Goal: Task Accomplishment & Management: Manage account settings

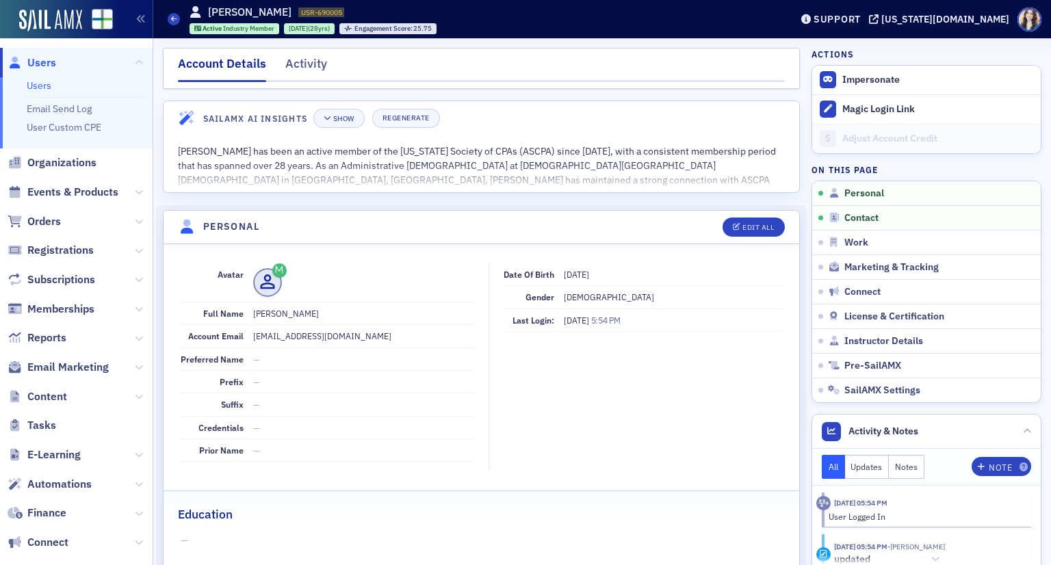
scroll to position [205, 0]
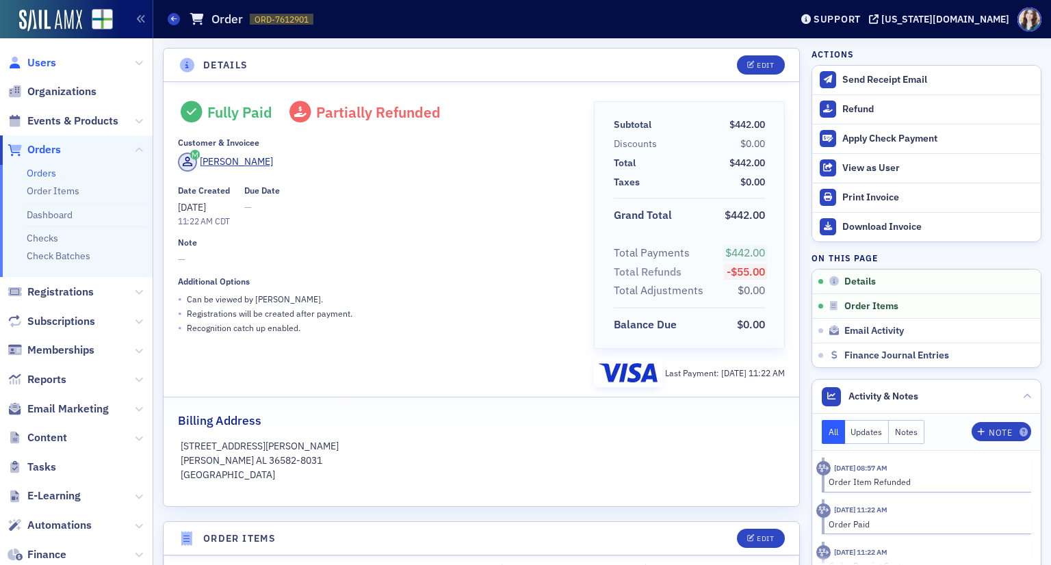
click at [42, 64] on span "Users" at bounding box center [41, 62] width 29 height 15
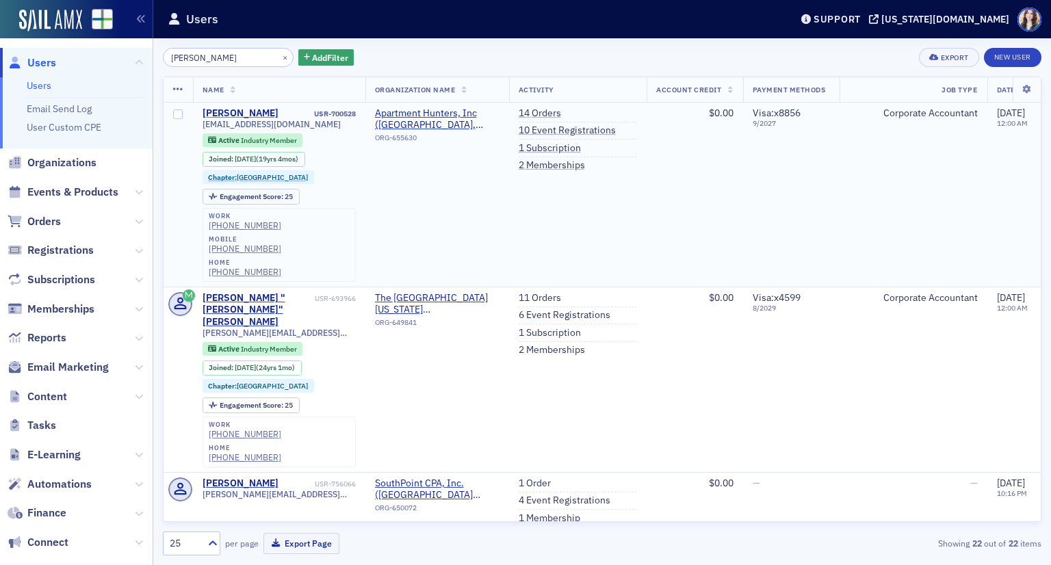
type input "[PERSON_NAME]"
click at [230, 111] on div "[PERSON_NAME]" at bounding box center [241, 113] width 76 height 12
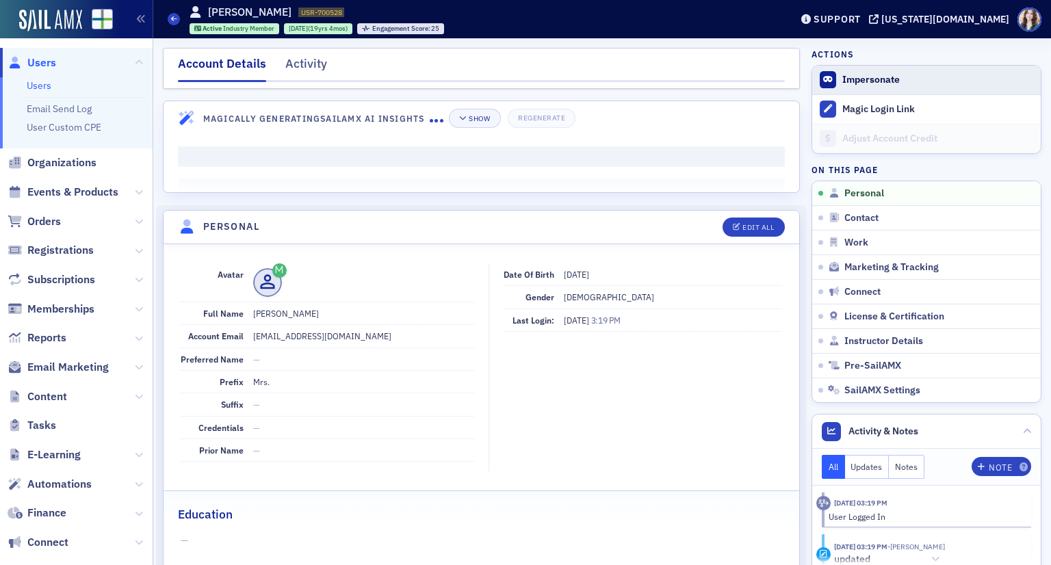
click at [867, 77] on button "Impersonate" at bounding box center [871, 80] width 57 height 12
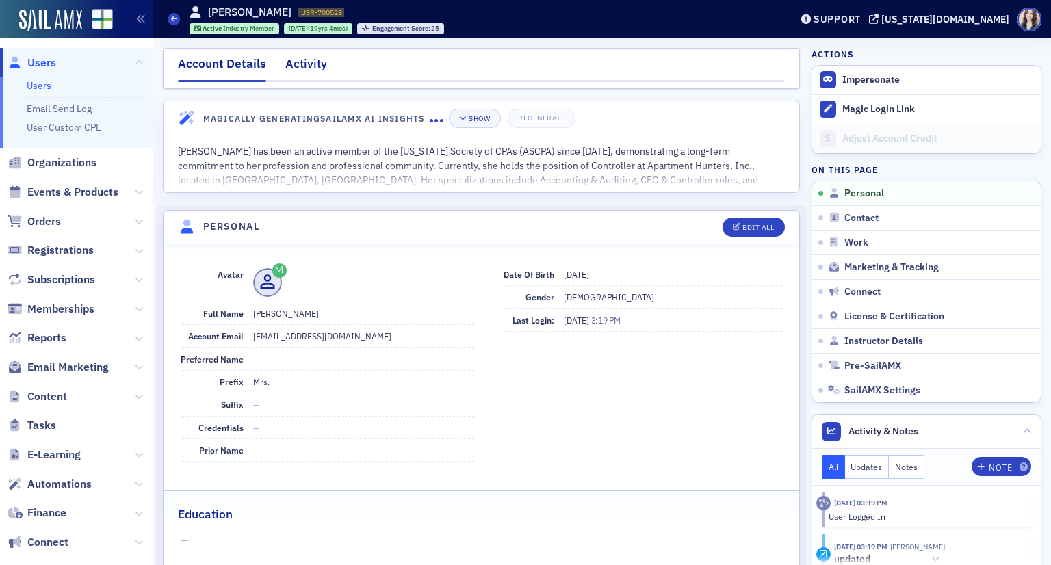
click at [308, 66] on div "Activity" at bounding box center [306, 67] width 42 height 25
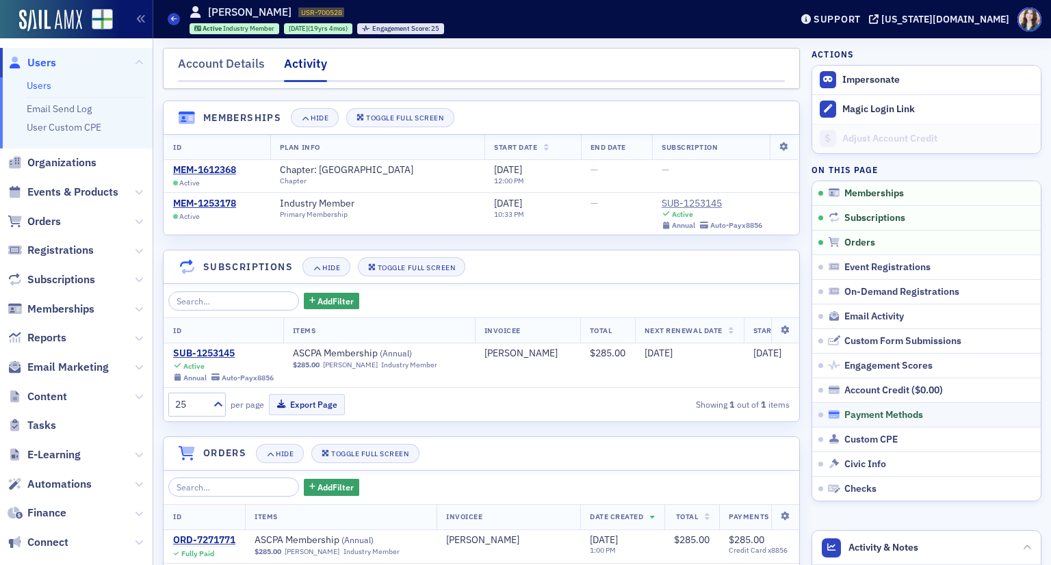
click at [867, 409] on span "Payment Methods" at bounding box center [884, 415] width 79 height 12
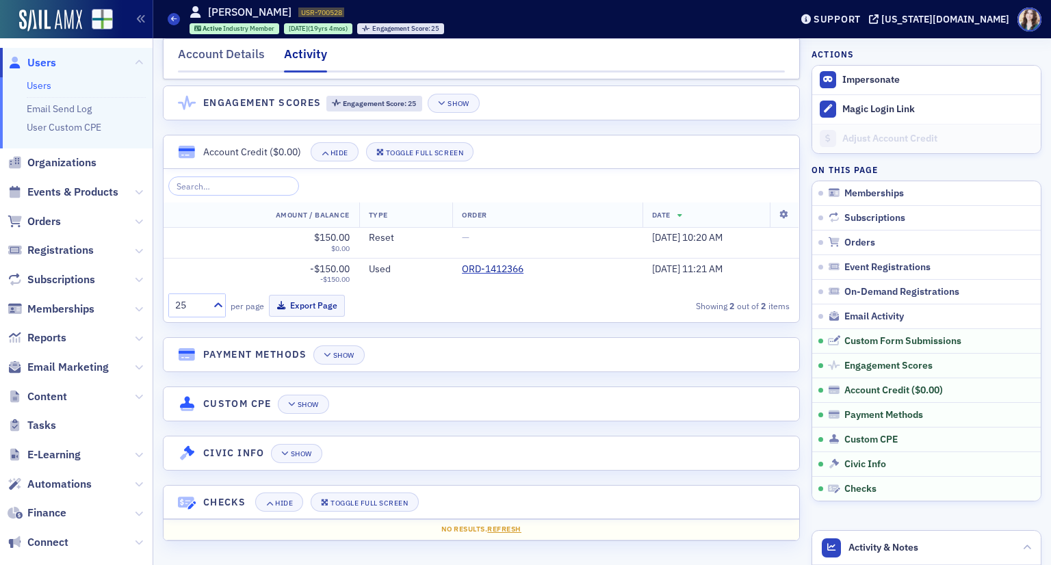
scroll to position [1995, 0]
click at [344, 357] on div "Show" at bounding box center [343, 356] width 21 height 8
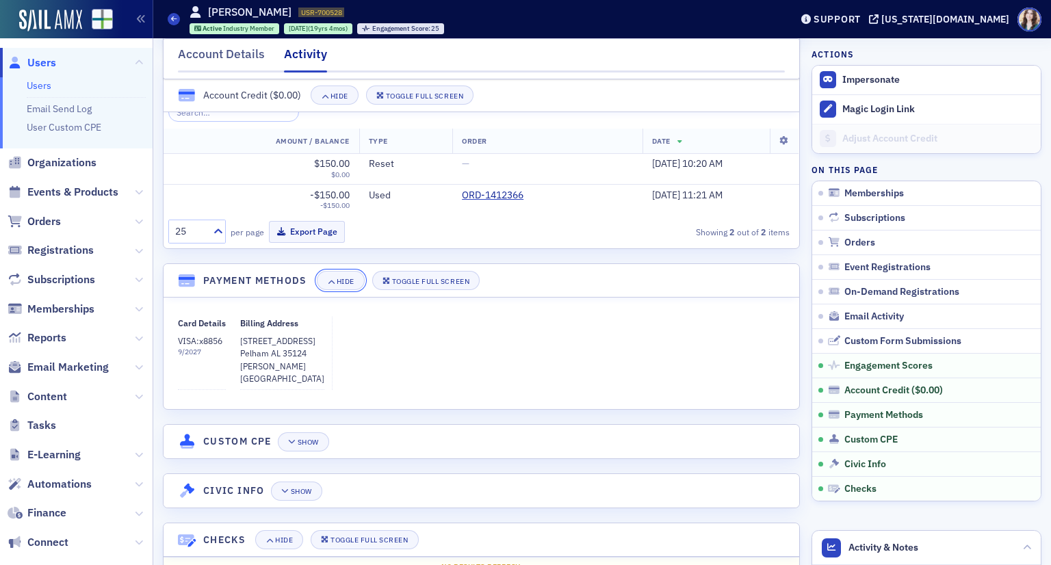
scroll to position [2106, 0]
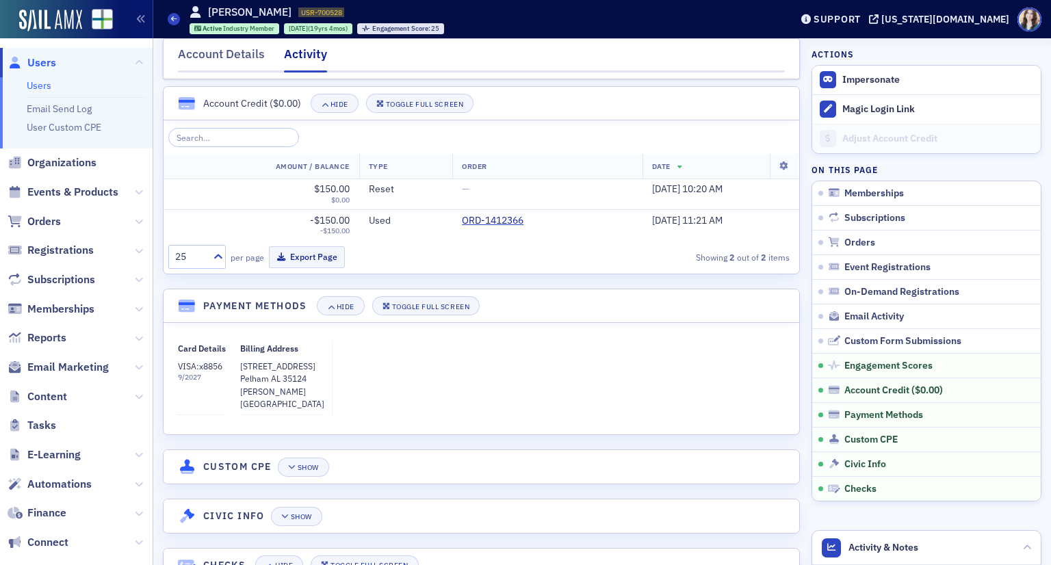
click at [324, 406] on div "Card Details VISA : x8856 9 / 2027 Billing Address [STREET_ADDRESS]" at bounding box center [481, 378] width 607 height 73
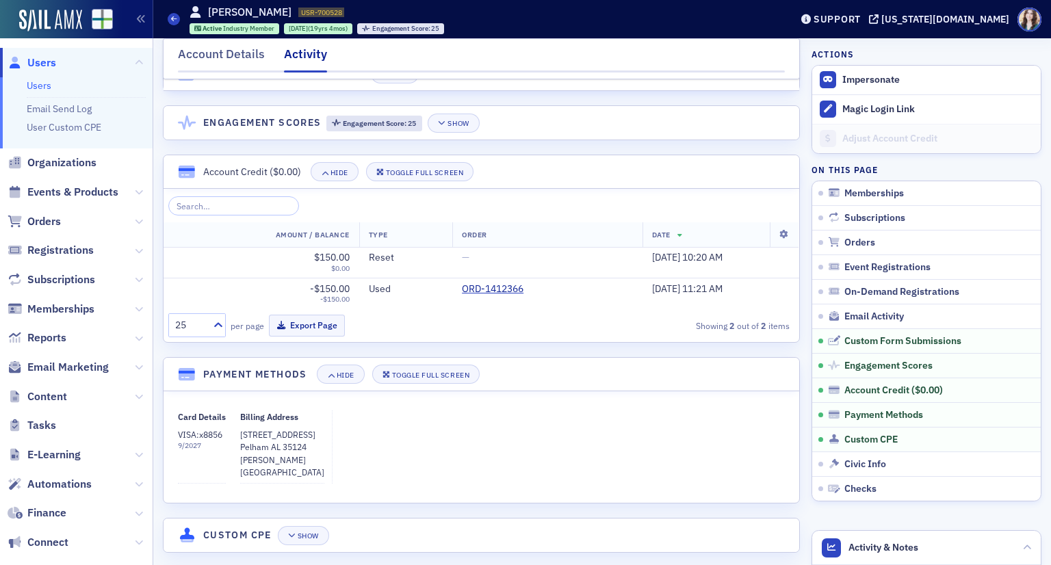
scroll to position [2038, 0]
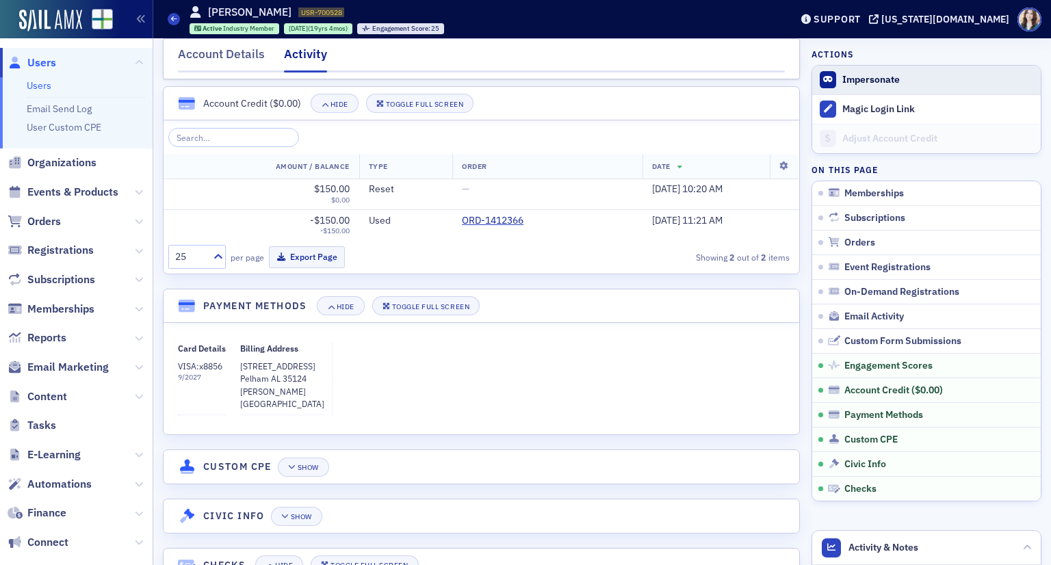
click at [823, 69] on span "Impersonate" at bounding box center [926, 80] width 229 height 29
click at [897, 68] on span "Impersonate" at bounding box center [926, 80] width 229 height 29
click at [880, 84] on button "Impersonate" at bounding box center [871, 80] width 57 height 12
